Goal: Task Accomplishment & Management: Manage account settings

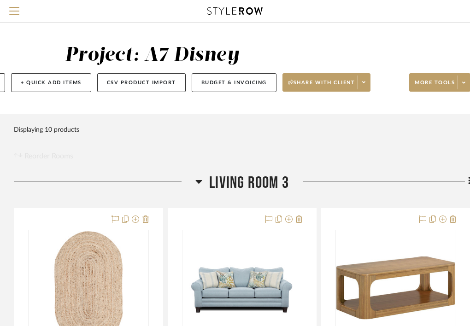
scroll to position [0, 193]
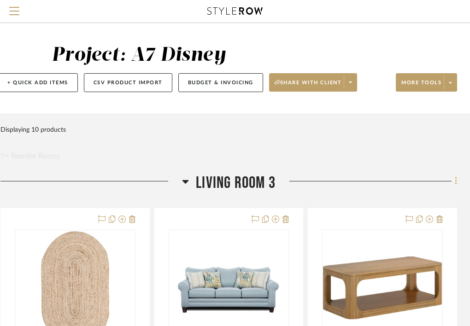
click at [455, 182] on icon at bounding box center [455, 181] width 2 height 8
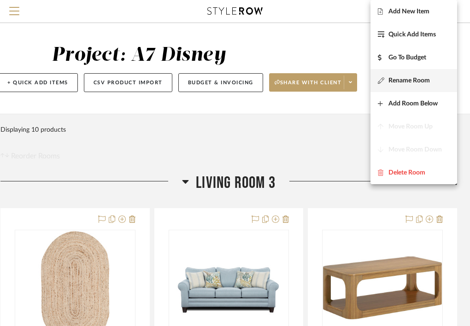
click at [417, 79] on span "Rename Room" at bounding box center [408, 81] width 41 height 8
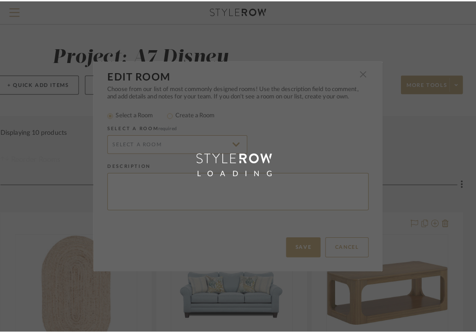
scroll to position [0, 0]
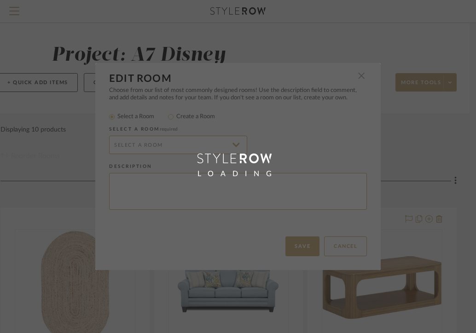
radio input "false"
radio input "true"
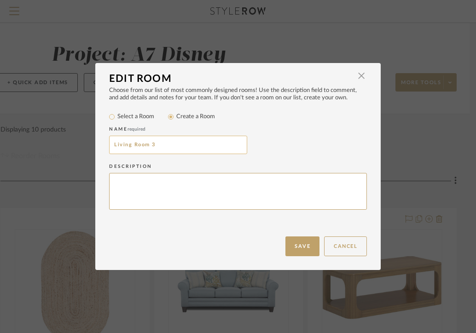
click at [171, 146] on input "Living Room 3" at bounding box center [178, 145] width 138 height 18
type input "Living Room"
click at [290, 244] on button "Save" at bounding box center [302, 247] width 34 height 20
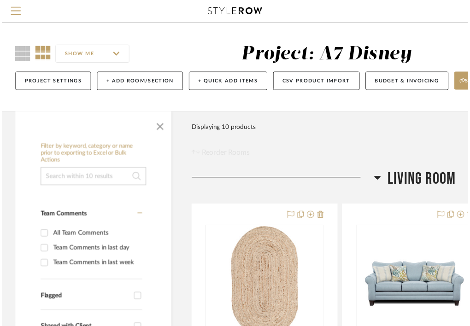
scroll to position [0, 193]
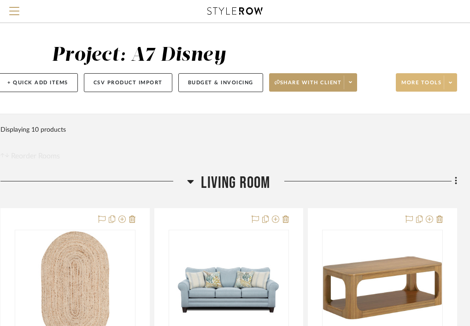
click at [449, 82] on icon at bounding box center [449, 82] width 3 height 5
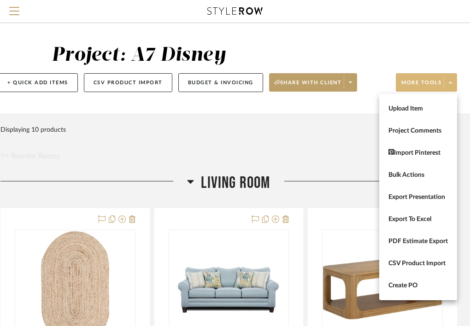
click at [421, 84] on div at bounding box center [235, 163] width 470 height 326
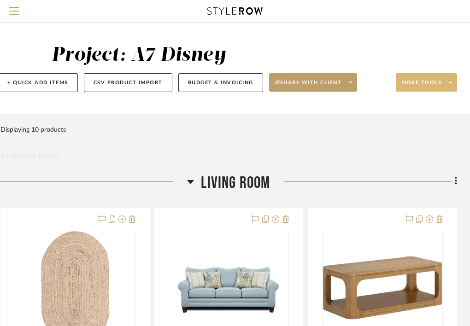
click at [421, 84] on span "More tools" at bounding box center [421, 86] width 40 height 14
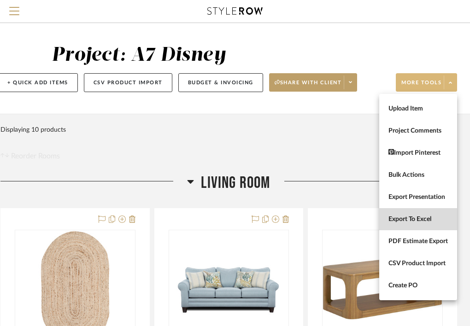
click at [425, 220] on span "Export To Excel" at bounding box center [417, 219] width 59 height 8
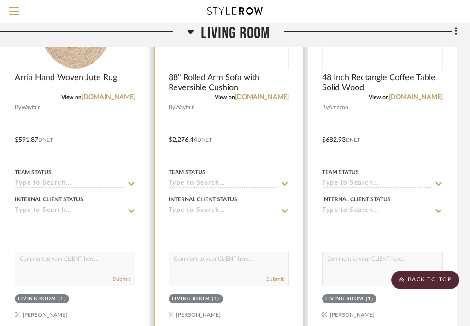
scroll to position [279, 193]
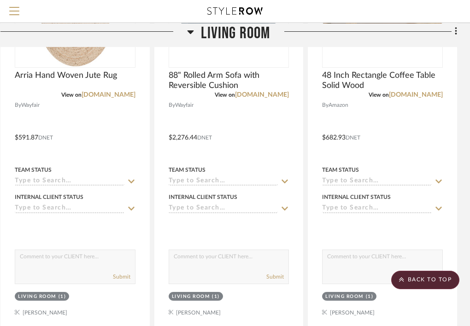
click at [350, 11] on div at bounding box center [235, 11] width 412 height 23
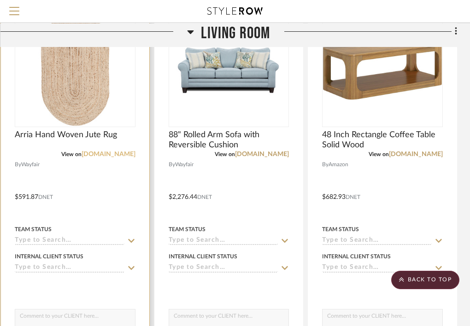
scroll to position [191, 193]
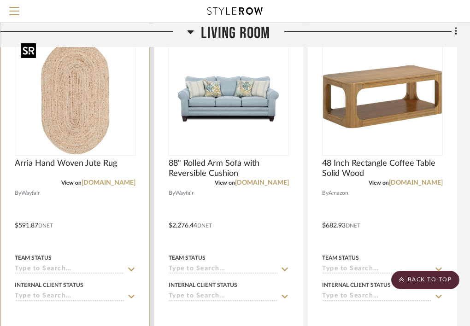
click at [83, 134] on img "0" at bounding box center [74, 97] width 115 height 115
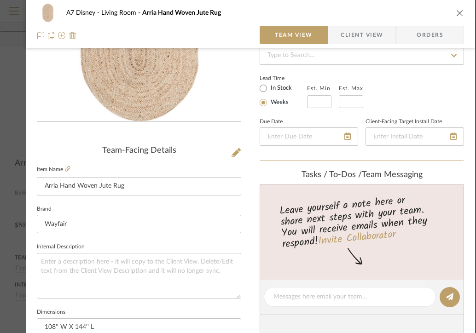
scroll to position [164, 0]
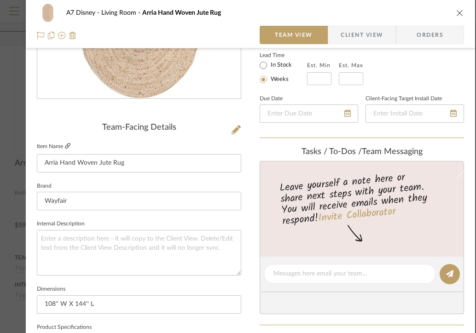
click at [69, 145] on icon at bounding box center [68, 146] width 6 height 6
